Goal: Task Accomplishment & Management: Use online tool/utility

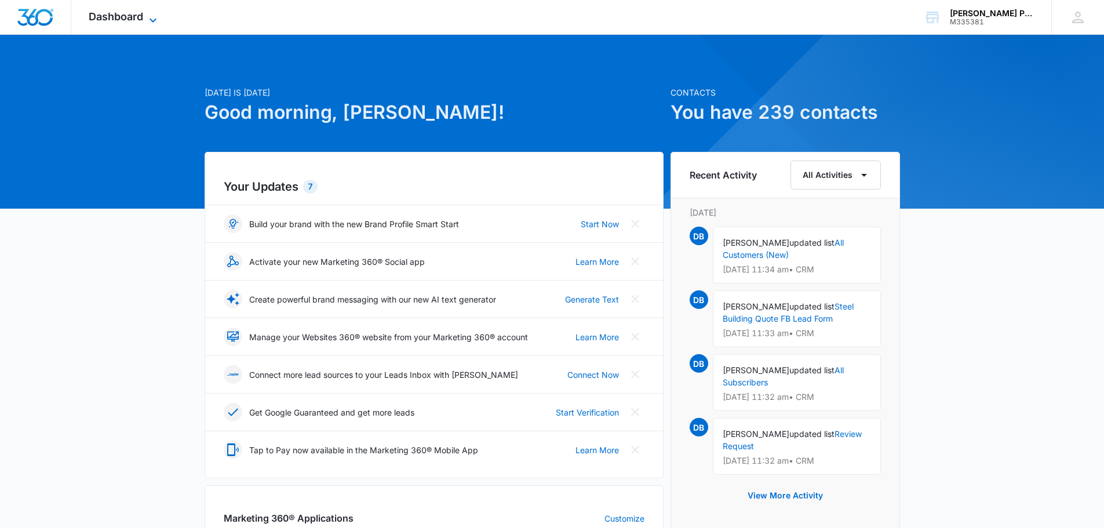
click at [150, 17] on icon at bounding box center [153, 20] width 14 height 14
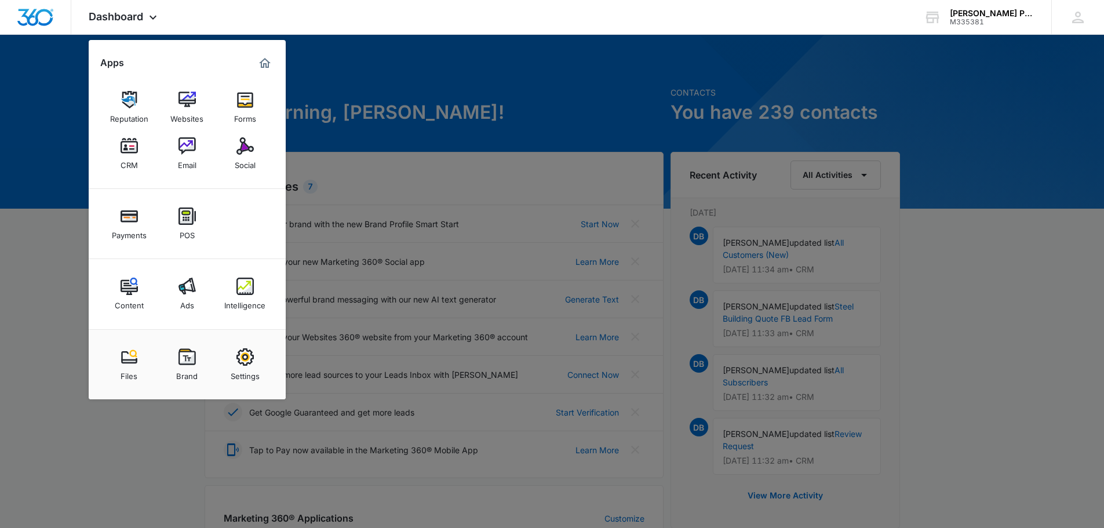
click at [196, 156] on link "Email" at bounding box center [187, 154] width 44 height 44
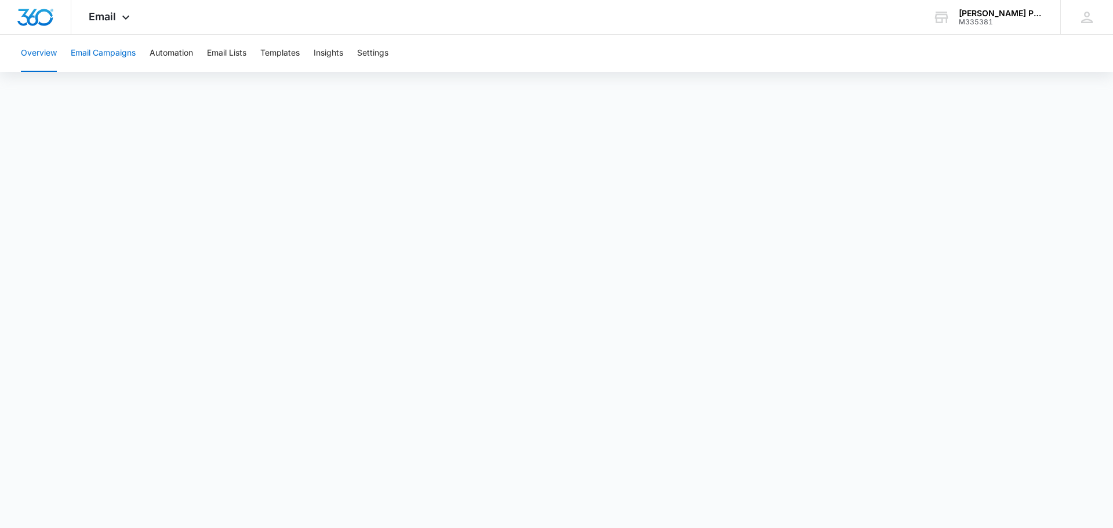
click at [102, 59] on button "Email Campaigns" at bounding box center [103, 53] width 65 height 37
click at [286, 57] on button "Templates" at bounding box center [279, 53] width 39 height 37
